Goal: Transaction & Acquisition: Purchase product/service

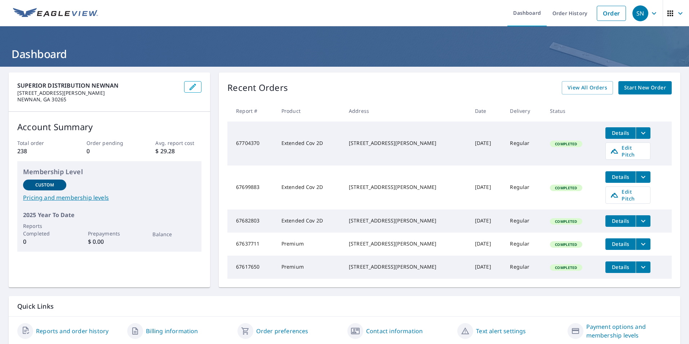
click at [634, 88] on span "Start New Order" at bounding box center [645, 87] width 42 height 9
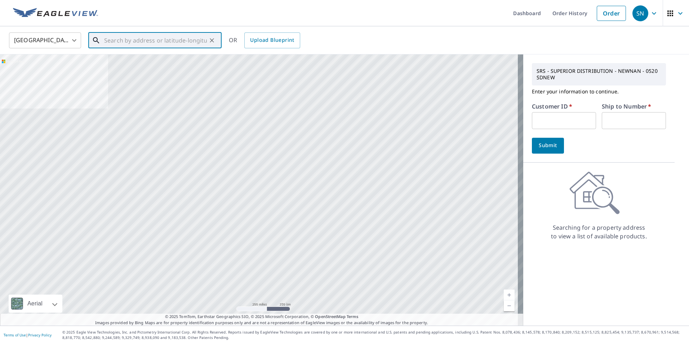
click at [122, 43] on input "text" at bounding box center [155, 40] width 103 height 20
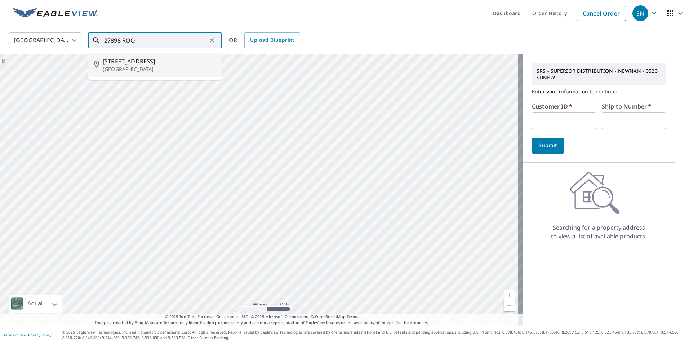
click at [121, 57] on span "[STREET_ADDRESS]" at bounding box center [159, 61] width 113 height 9
type input "[STREET_ADDRESS][PERSON_NAME]"
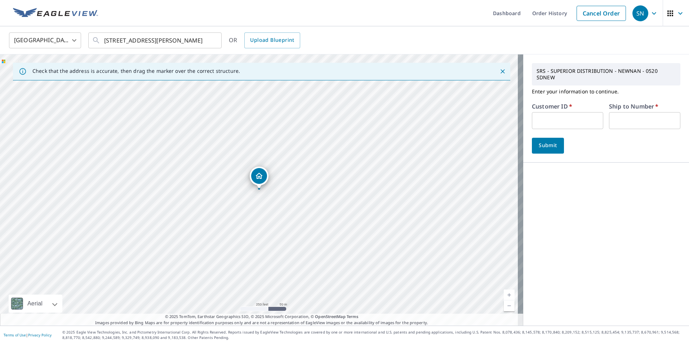
click at [535, 115] on input "text" at bounding box center [567, 120] width 71 height 17
type input "RIC130"
click at [618, 119] on input "text" at bounding box center [644, 120] width 71 height 17
type input "1"
click at [544, 141] on span "Submit" at bounding box center [548, 145] width 21 height 9
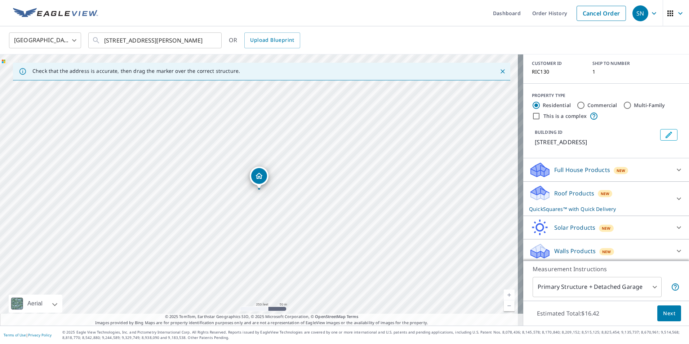
scroll to position [62, 0]
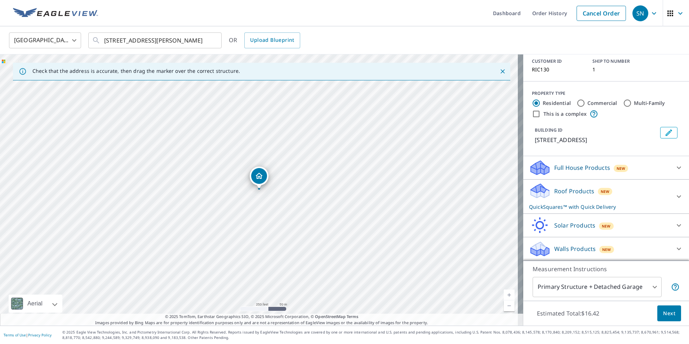
click at [674, 195] on icon at bounding box center [678, 196] width 9 height 9
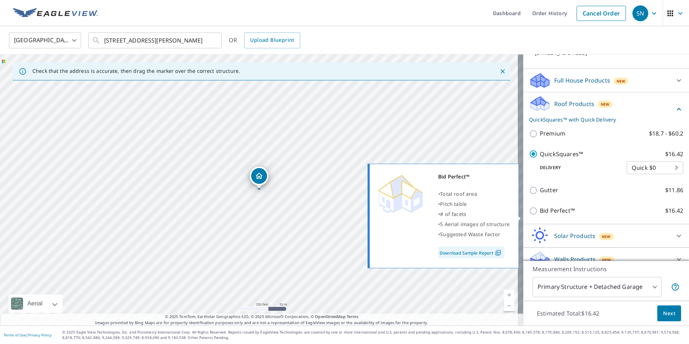
scroll to position [160, 0]
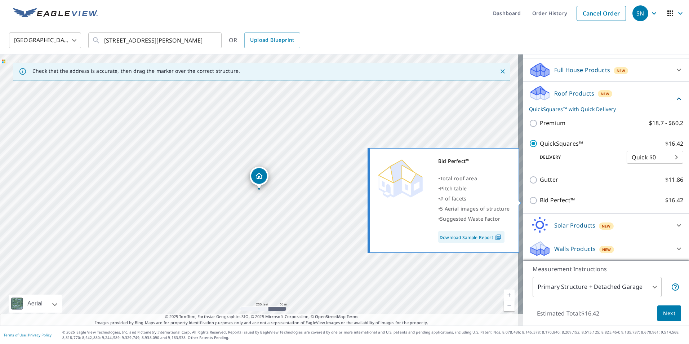
click at [529, 201] on input "Bid Perfect™ $16.42" at bounding box center [534, 200] width 11 height 9
checkbox input "true"
checkbox input "false"
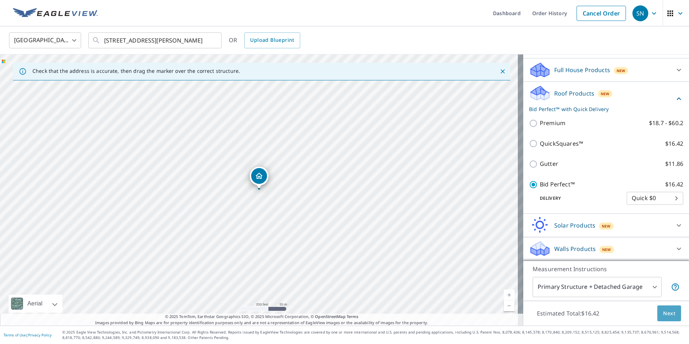
click at [663, 312] on span "Next" at bounding box center [669, 313] width 12 height 9
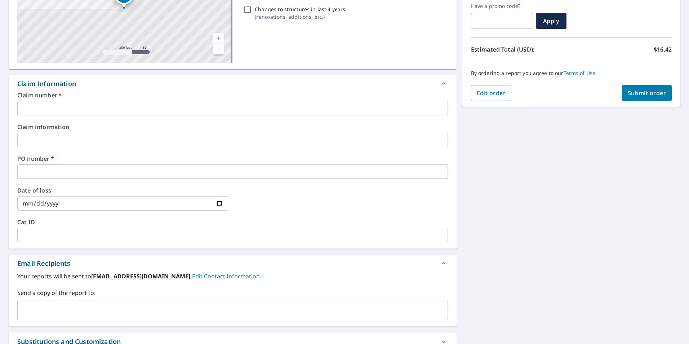
scroll to position [144, 0]
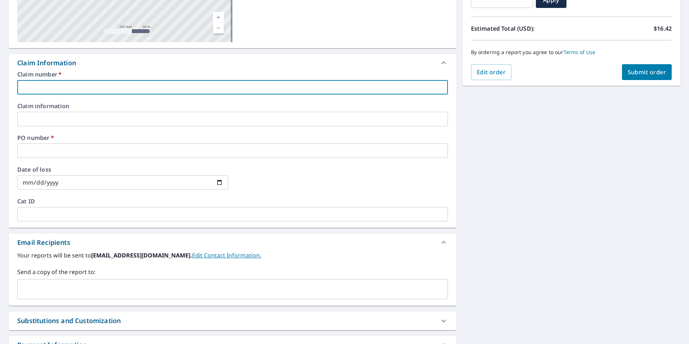
click at [96, 88] on input "text" at bounding box center [232, 87] width 431 height 14
type input "[PERSON_NAME]"
checkbox input "true"
click at [54, 151] on input "text" at bounding box center [232, 150] width 431 height 14
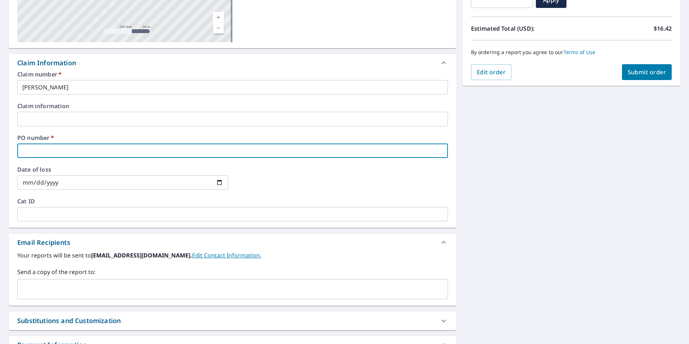
type input "2"
checkbox input "true"
type input "27"
checkbox input "true"
type input "278"
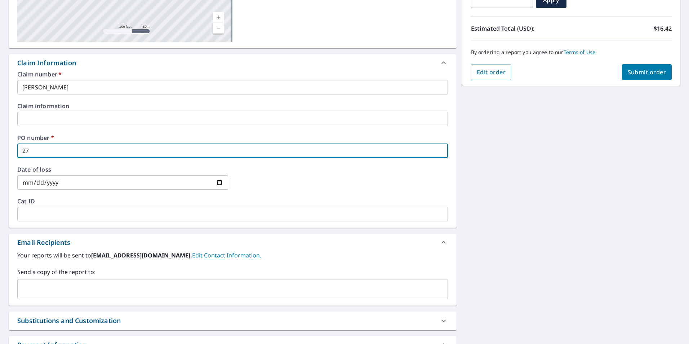
checkbox input "true"
type input "2789"
checkbox input "true"
type input "27898"
checkbox input "true"
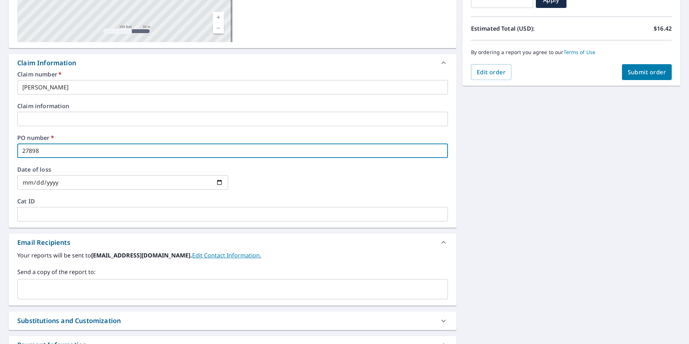
type input "27898"
checkbox input "true"
type input "27898 R"
checkbox input "true"
type input "27898 RO"
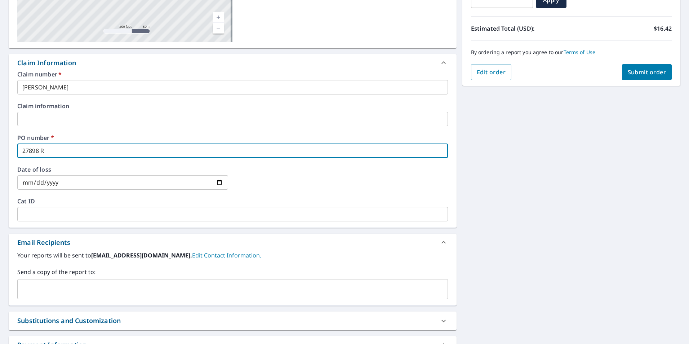
checkbox input "true"
type input "27898 ROO"
checkbox input "true"
type input "27898 [PERSON_NAME]"
checkbox input "true"
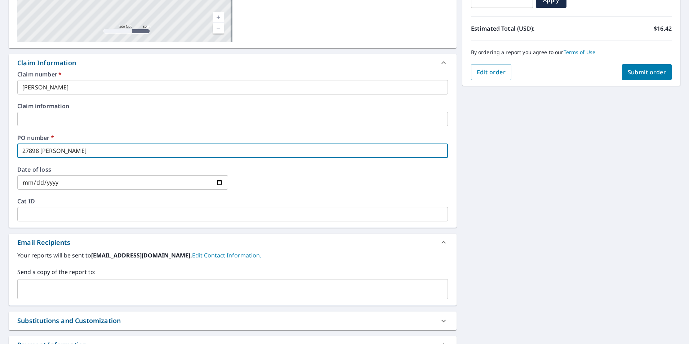
type input "27898 [PERSON_NAME]"
checkbox input "true"
type input "27898 ROOSEV"
checkbox input "true"
type input "27898 ROOSEVE"
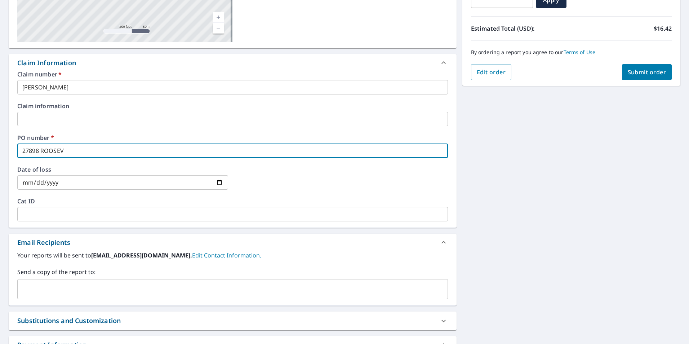
checkbox input "true"
type input "27898 [PERSON_NAME]"
checkbox input "true"
type input "27898 [PERSON_NAME]"
checkbox input "true"
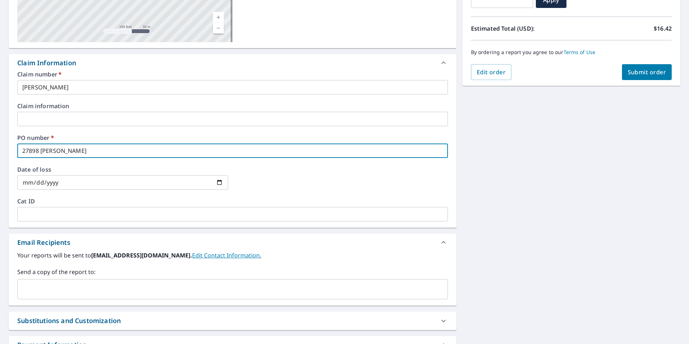
type input "27898 [PERSON_NAME]"
checkbox input "true"
type input "27898 [PERSON_NAME]"
checkbox input "true"
type input "27898 [PERSON_NAME]"
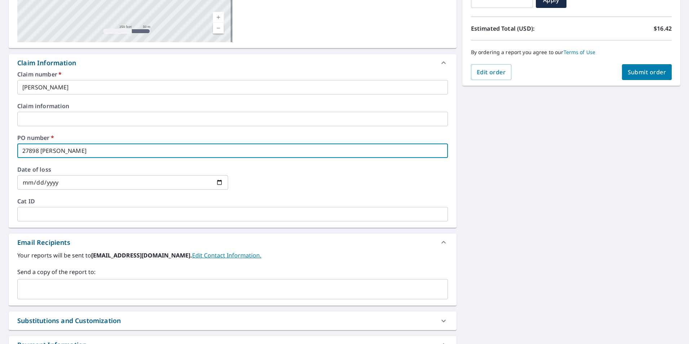
checkbox input "true"
type input "[STREET_ADDRESS]"
checkbox input "true"
type input "[STREET_ADDRESS]"
checkbox input "true"
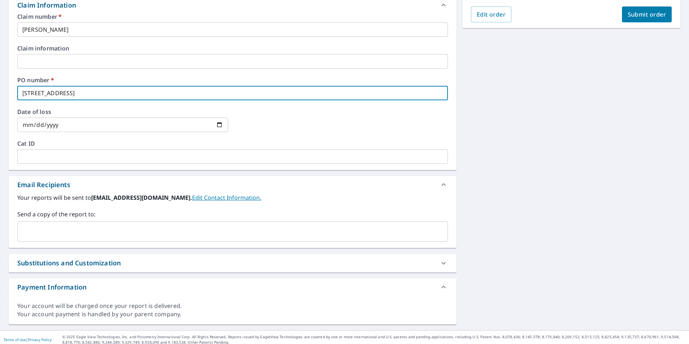
scroll to position [206, 0]
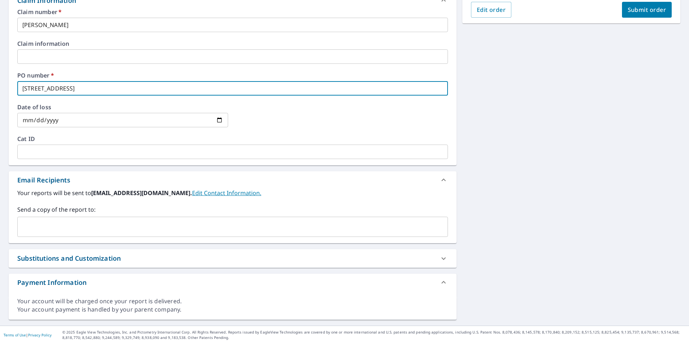
type input "[STREET_ADDRESS]"
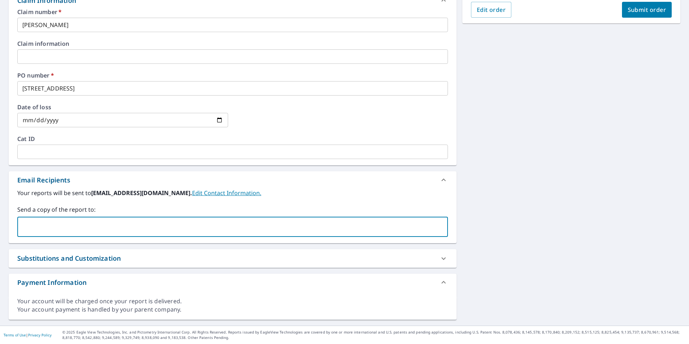
click at [51, 228] on input "text" at bounding box center [227, 227] width 413 height 14
type input "[PERSON_NAME][EMAIL_ADDRESS][DOMAIN_NAME]"
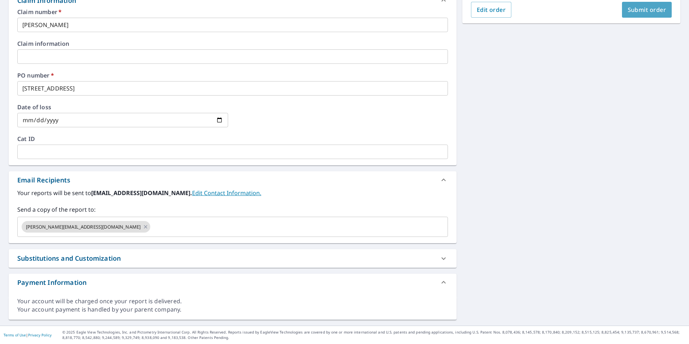
click at [640, 9] on span "Submit order" at bounding box center [647, 10] width 39 height 8
checkbox input "true"
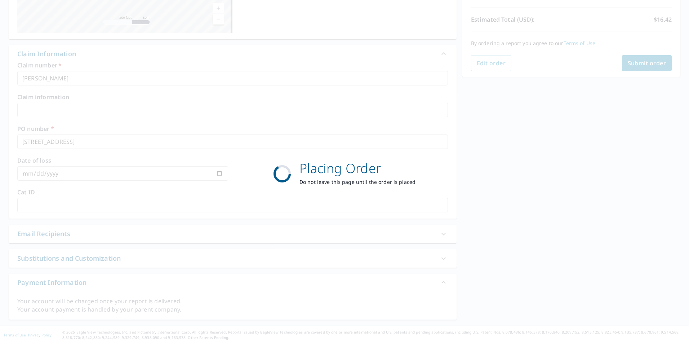
scroll to position [153, 0]
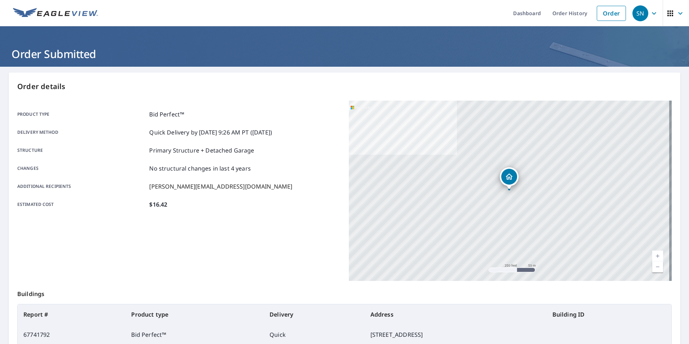
click at [637, 14] on div "SN" at bounding box center [640, 13] width 16 height 16
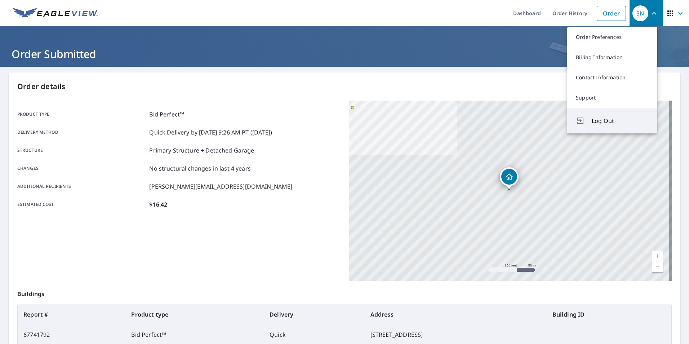
click at [600, 122] on span "Log Out" at bounding box center [620, 120] width 57 height 9
